Goal: Feedback & Contribution: Contribute content

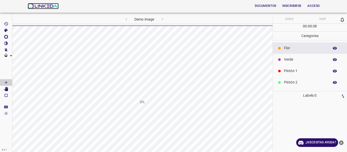
click at [44, 8] on img at bounding box center [43, 6] width 31 height 6
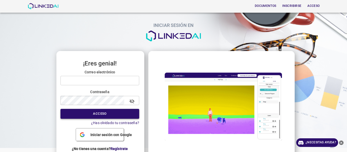
type input "dayanacarva2019@gmail.com"
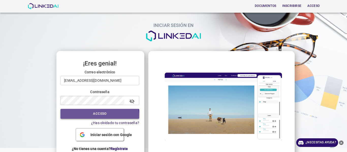
click at [93, 117] on font "Acceso" at bounding box center [99, 114] width 13 height 6
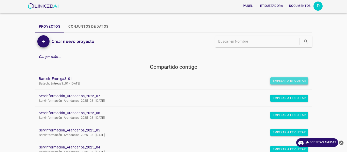
click at [285, 83] on font "Empezar a etiquetar" at bounding box center [289, 81] width 33 height 4
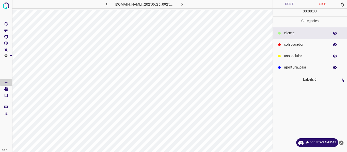
click at [296, 42] on p "colaborador" at bounding box center [305, 44] width 43 height 5
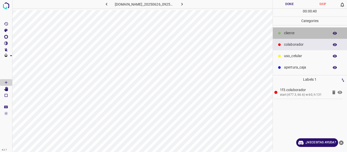
click at [293, 34] on p "cliente" at bounding box center [305, 32] width 43 height 5
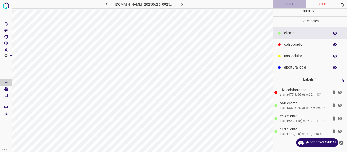
click at [284, 5] on button "Done" at bounding box center [290, 4] width 34 height 8
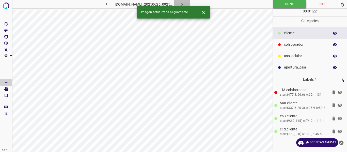
click at [185, 4] on icon "button" at bounding box center [181, 4] width 5 height 5
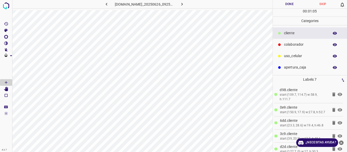
drag, startPoint x: 293, startPoint y: 44, endPoint x: 273, endPoint y: 53, distance: 22.1
click at [292, 44] on p "colaborador" at bounding box center [305, 44] width 43 height 5
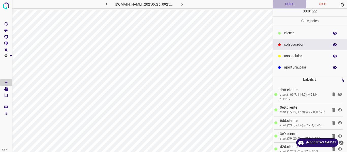
click at [282, 4] on button "Done" at bounding box center [290, 4] width 34 height 8
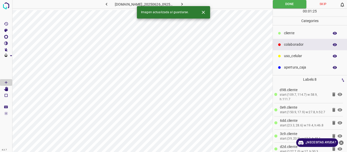
click at [185, 5] on icon "button" at bounding box center [181, 4] width 5 height 5
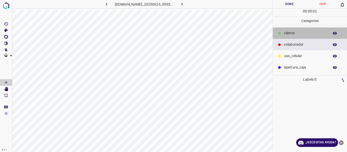
drag, startPoint x: 296, startPoint y: 31, endPoint x: 284, endPoint y: 34, distance: 12.5
click at [296, 30] on div "cliente" at bounding box center [310, 32] width 74 height 11
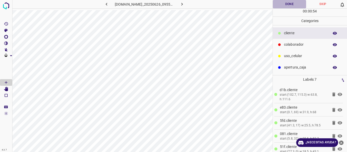
click at [287, 6] on button "Done" at bounding box center [290, 4] width 34 height 8
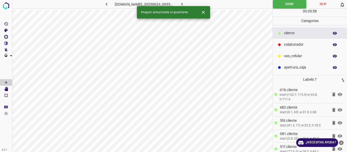
click at [185, 4] on icon "button" at bounding box center [181, 4] width 5 height 5
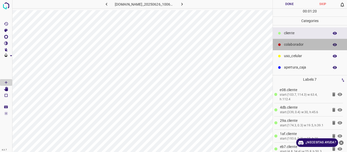
click at [282, 48] on div "colaborador" at bounding box center [310, 44] width 74 height 11
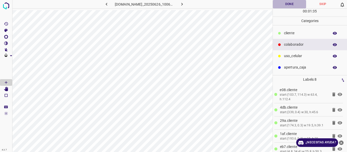
click at [285, 5] on button "Done" at bounding box center [290, 4] width 34 height 8
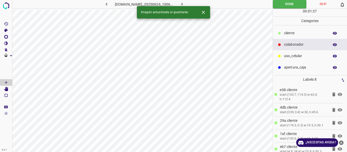
click at [185, 2] on icon "button" at bounding box center [181, 4] width 5 height 5
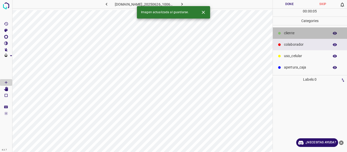
click at [316, 32] on p "cliente" at bounding box center [305, 32] width 43 height 5
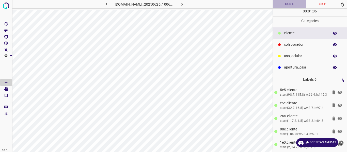
click at [289, 6] on button "Done" at bounding box center [290, 4] width 34 height 8
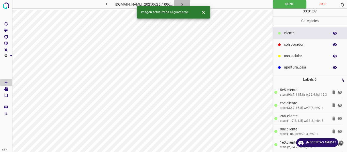
click at [190, 4] on button "button" at bounding box center [182, 4] width 16 height 8
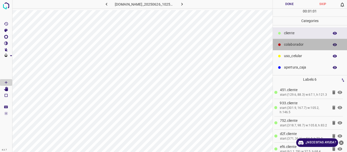
click at [302, 45] on p "colaborador" at bounding box center [305, 44] width 43 height 5
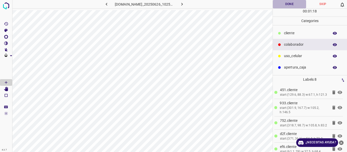
click at [300, 2] on button "Done" at bounding box center [290, 4] width 34 height 8
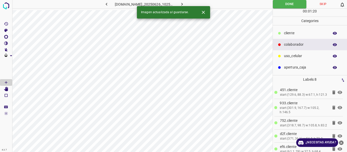
click at [185, 4] on icon "button" at bounding box center [181, 4] width 5 height 5
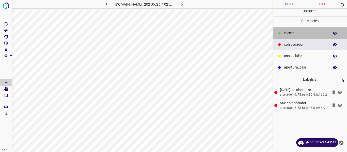
click at [284, 32] on div "cliente" at bounding box center [310, 32] width 74 height 11
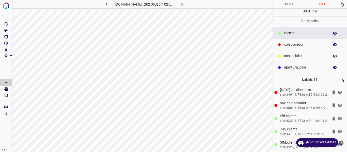
click at [287, 53] on div "uso_celular" at bounding box center [310, 55] width 74 height 11
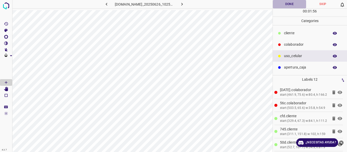
click at [292, 6] on button "Done" at bounding box center [290, 4] width 34 height 8
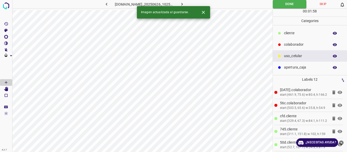
click at [185, 6] on icon "button" at bounding box center [181, 4] width 5 height 5
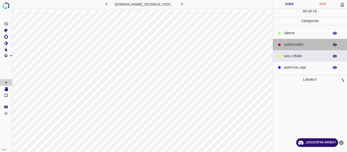
click at [294, 42] on p "colaborador" at bounding box center [305, 44] width 43 height 5
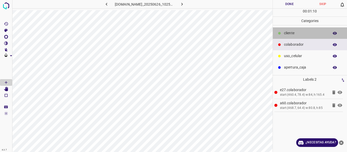
click at [303, 38] on div "cliente" at bounding box center [310, 32] width 74 height 11
